Goal: Information Seeking & Learning: Learn about a topic

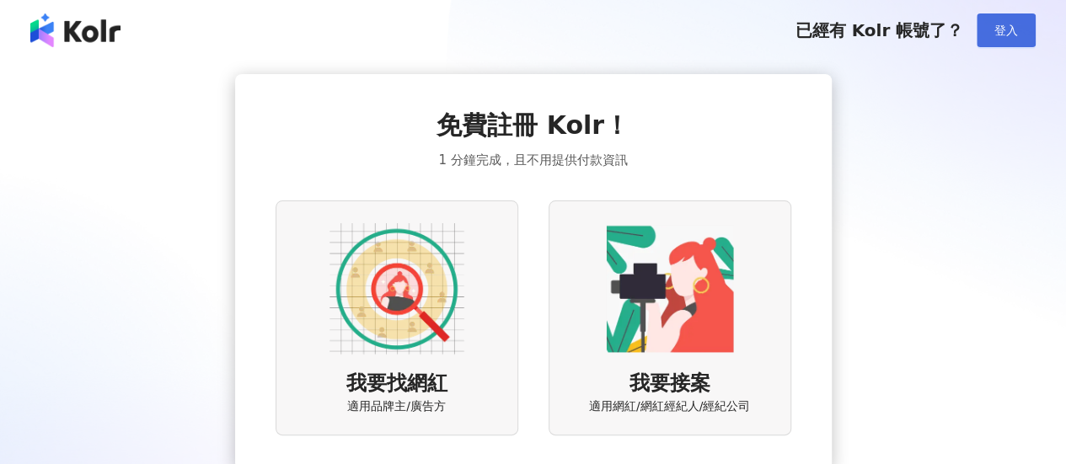
click at [1023, 26] on button "登入" at bounding box center [1005, 30] width 59 height 34
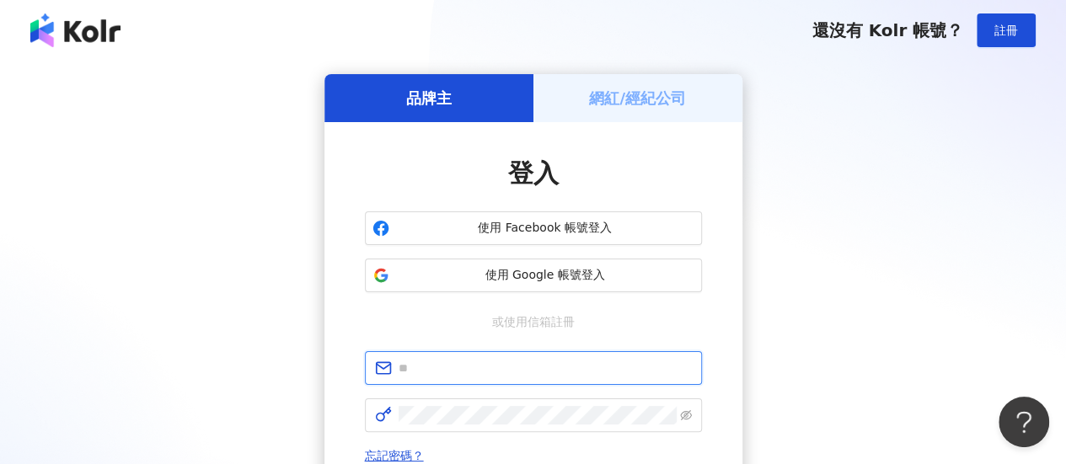
type input "**********"
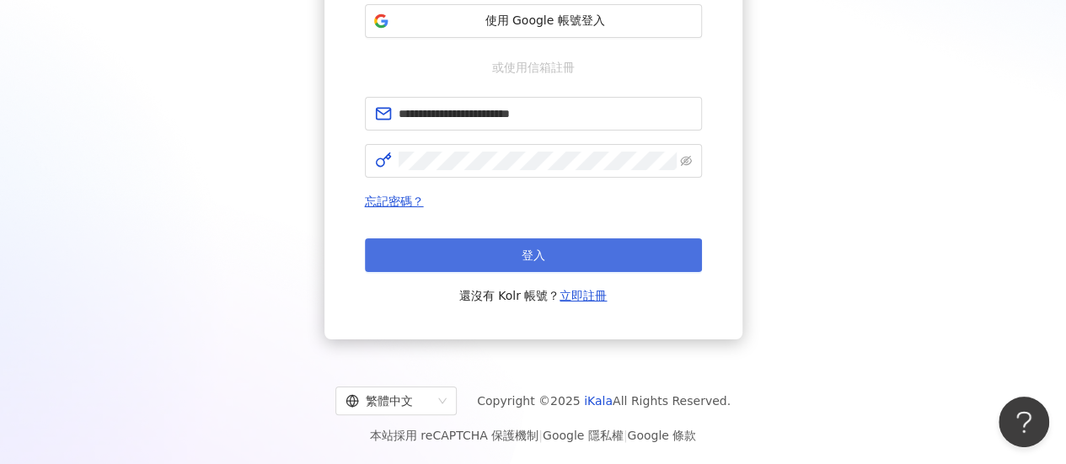
click at [566, 252] on button "登入" at bounding box center [533, 255] width 337 height 34
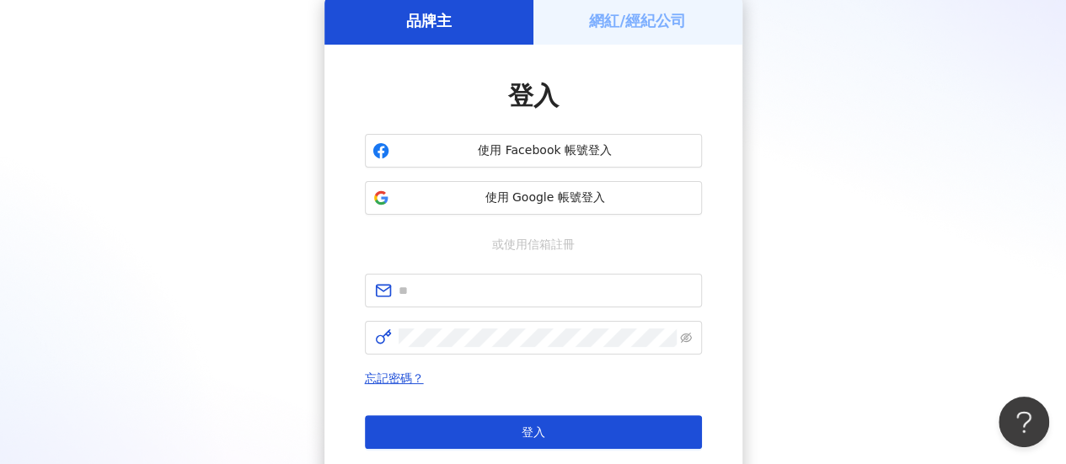
scroll to position [254, 0]
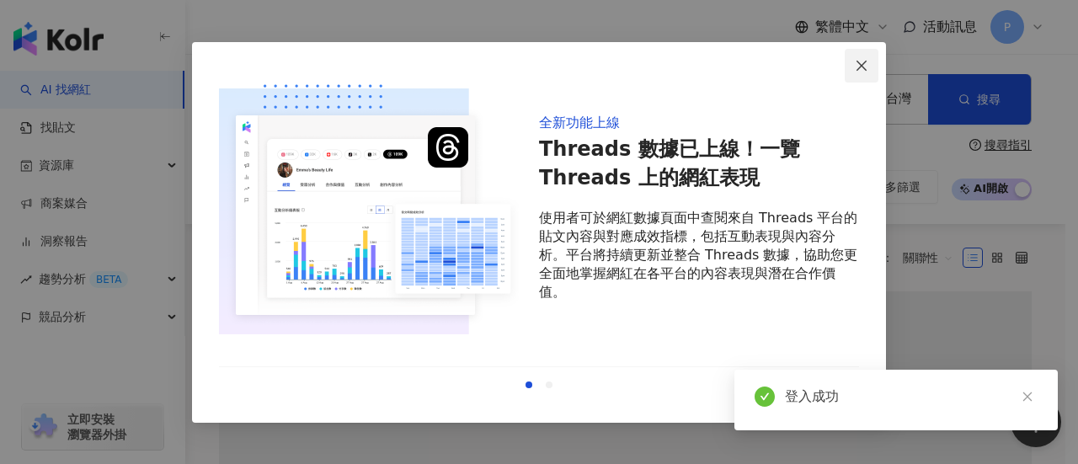
click at [856, 65] on icon "close" at bounding box center [861, 65] width 13 height 13
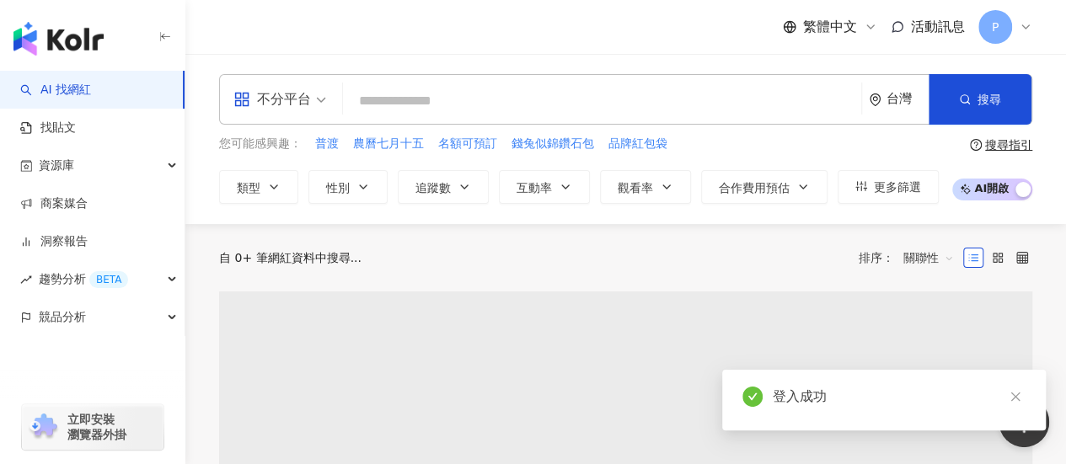
click at [723, 41] on div "繁體中文 活動訊息 P" at bounding box center [625, 27] width 813 height 54
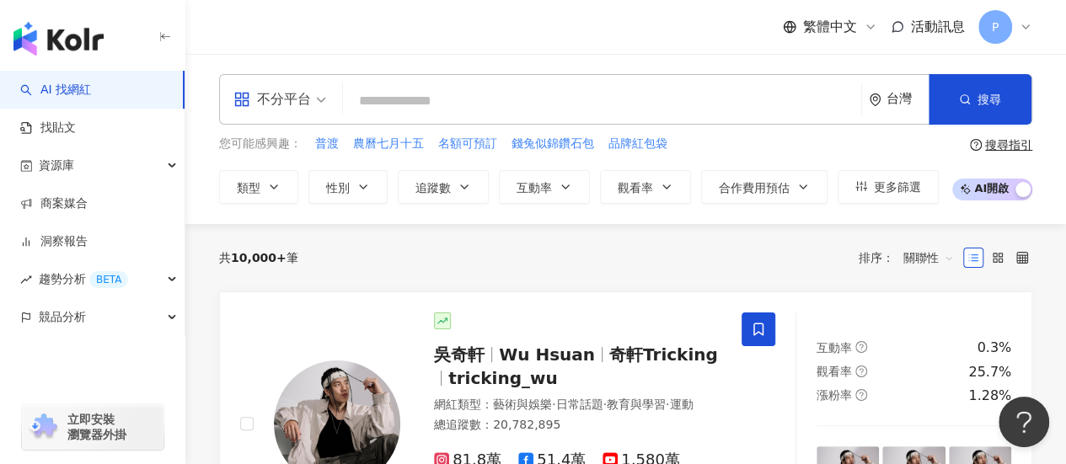
click at [599, 263] on div "共 10,000+ 筆 排序： 關聯性" at bounding box center [625, 257] width 813 height 27
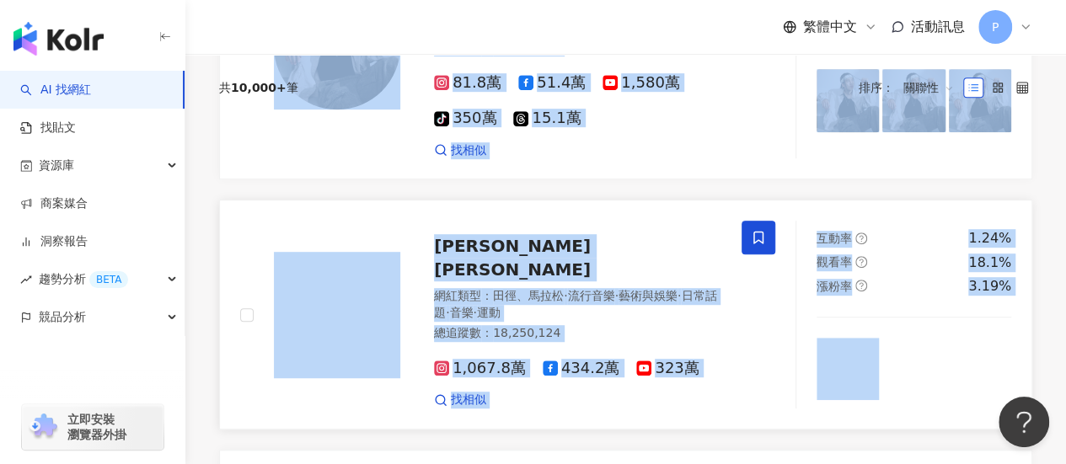
scroll to position [416, 0]
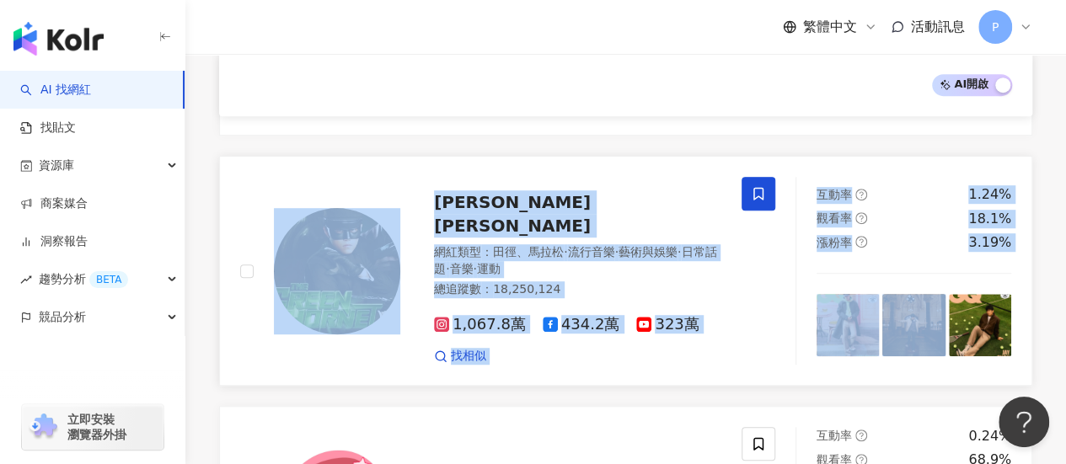
drag, startPoint x: 282, startPoint y: 306, endPoint x: 1025, endPoint y: 293, distance: 743.1
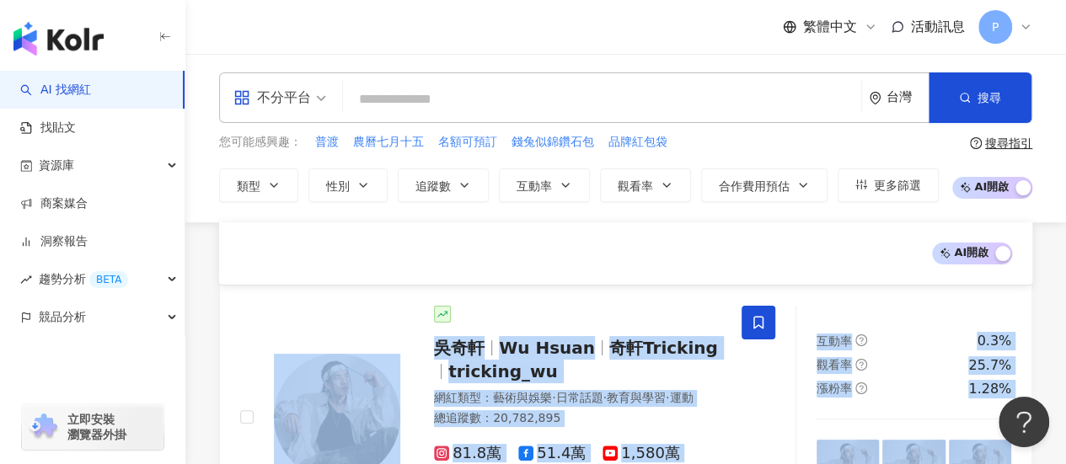
scroll to position [0, 0]
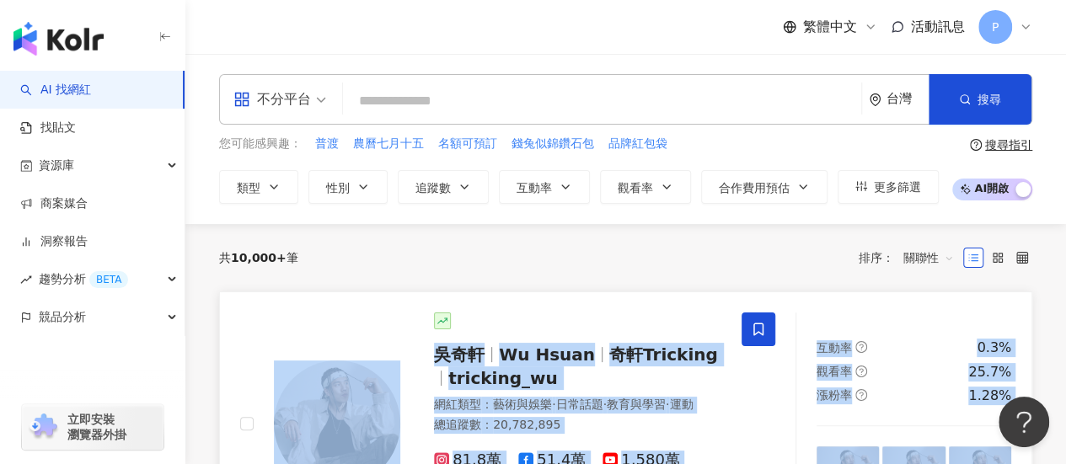
click at [617, 318] on div at bounding box center [577, 321] width 287 height 17
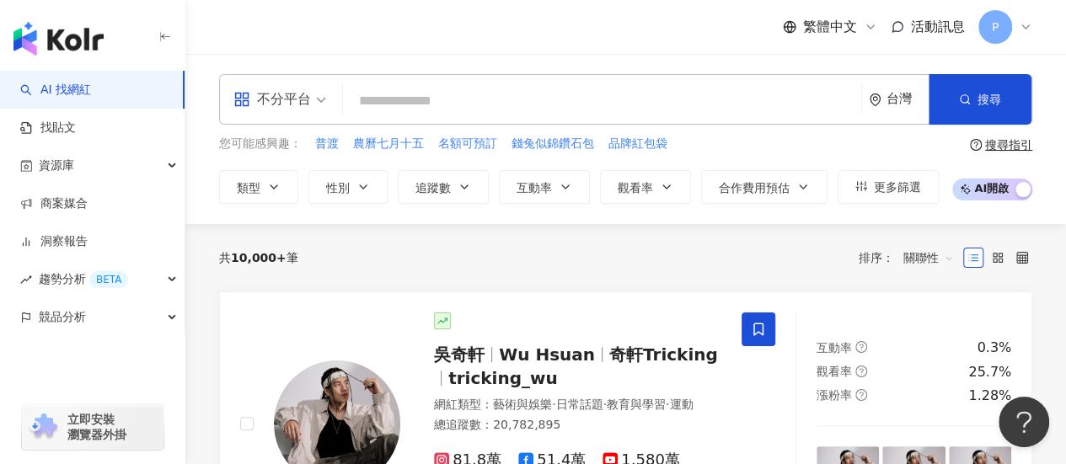
click at [527, 274] on div "共 10,000+ 筆 排序： 關聯性" at bounding box center [625, 257] width 813 height 67
